Goal: Download file/media

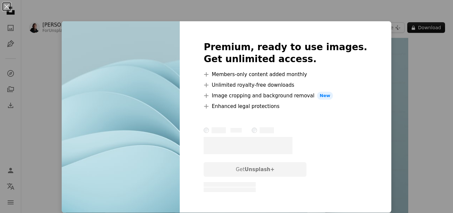
scroll to position [25, 0]
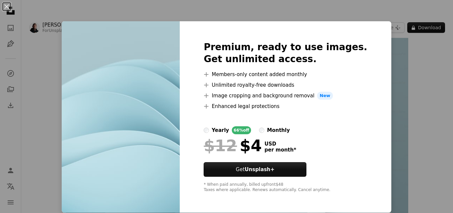
click at [153, 132] on img at bounding box center [121, 116] width 118 height 191
click at [163, 141] on img at bounding box center [121, 116] width 118 height 191
click at [6, 7] on button "An X shape" at bounding box center [7, 7] width 8 height 8
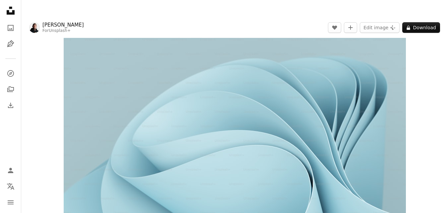
click at [239, 104] on img "Zoom in on this image" at bounding box center [235, 116] width 342 height 193
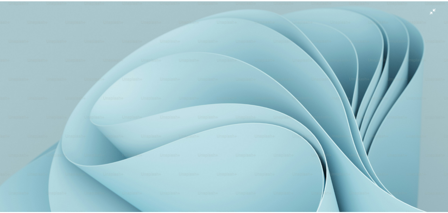
scroll to position [39, 0]
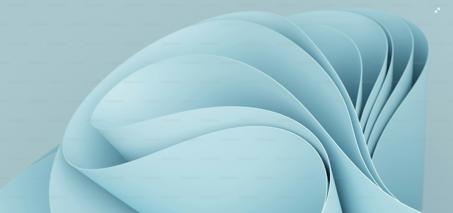
click at [271, 83] on img "Zoom out on this image" at bounding box center [227, 88] width 454 height 255
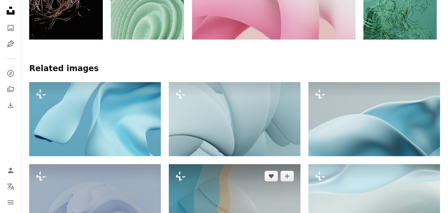
scroll to position [523, 0]
